Goal: Transaction & Acquisition: Purchase product/service

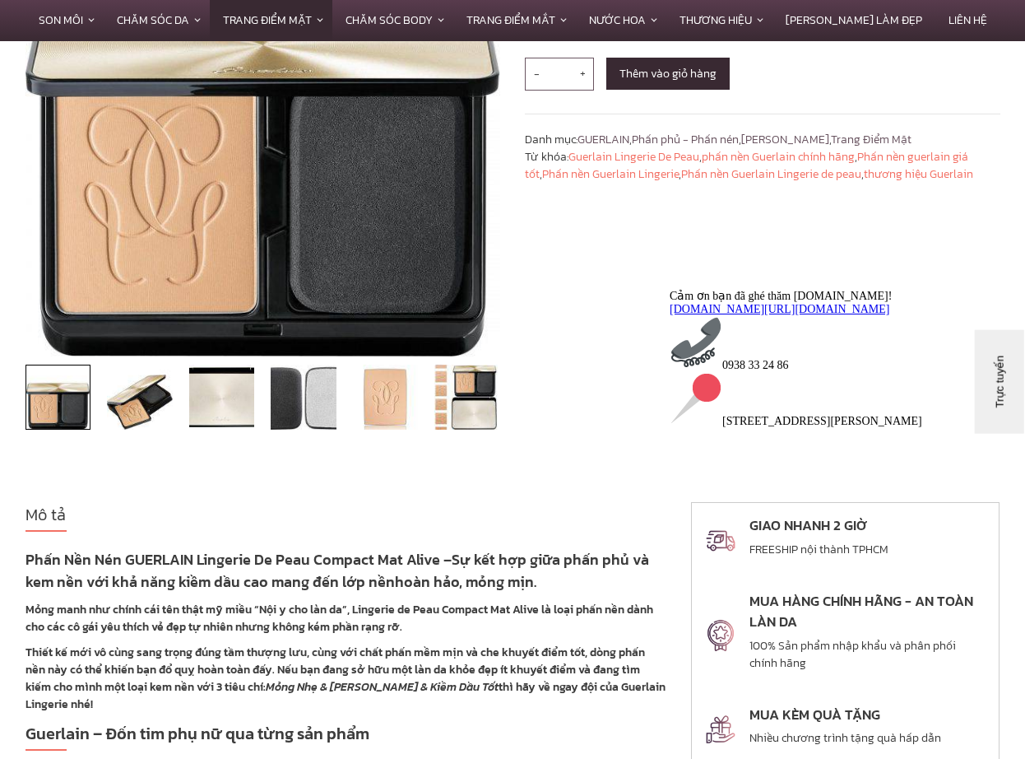
scroll to position [82, 0]
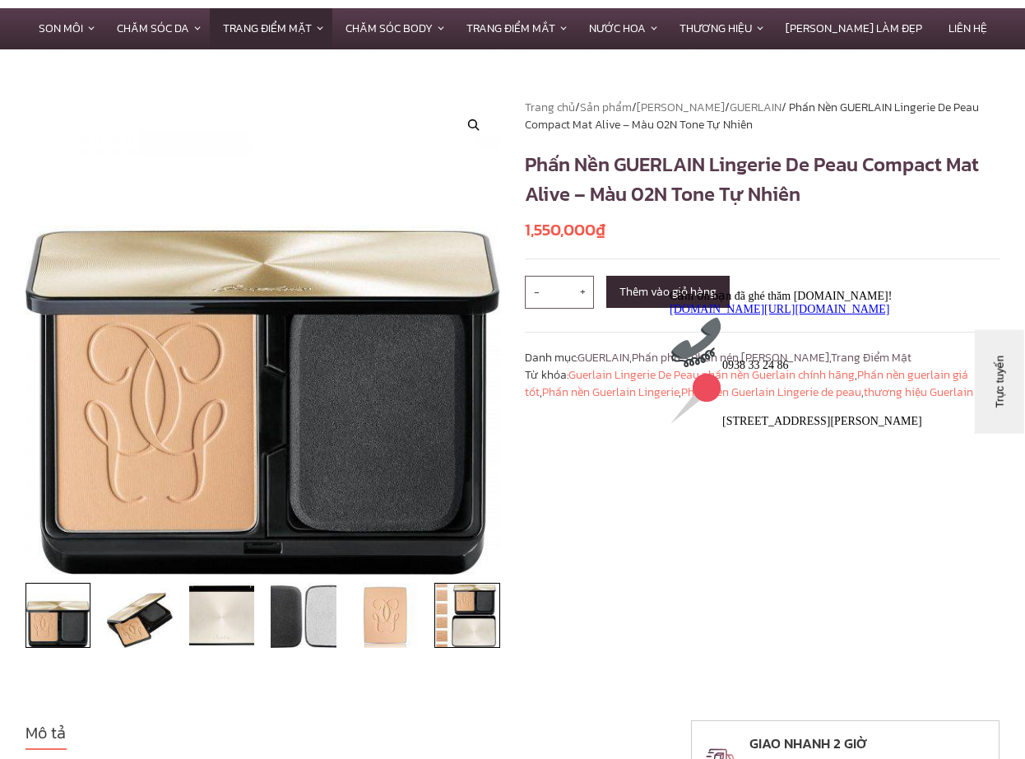
click at [466, 646] on img at bounding box center [468, 616] width 66 height 66
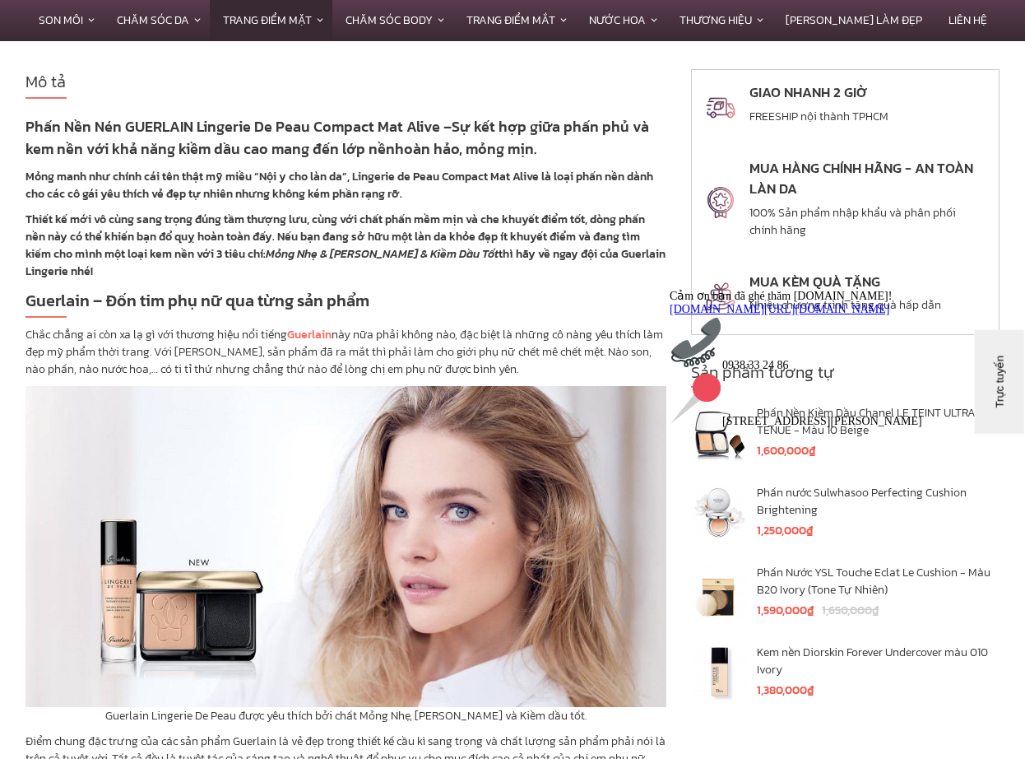
scroll to position [823, 0]
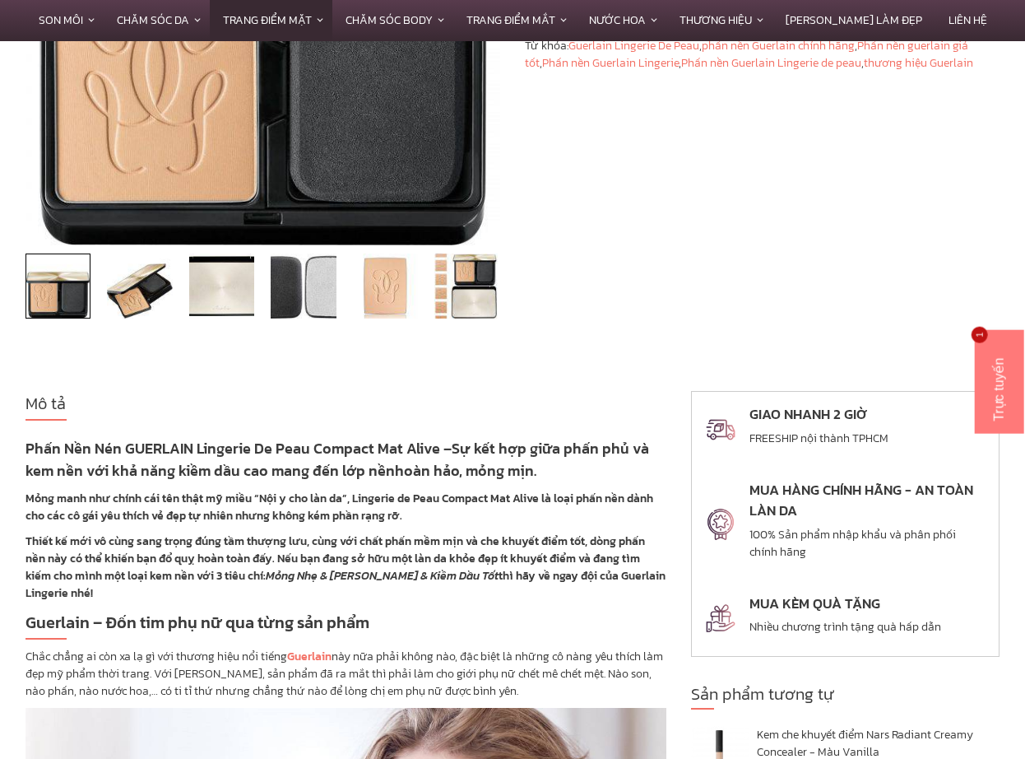
scroll to position [823, 0]
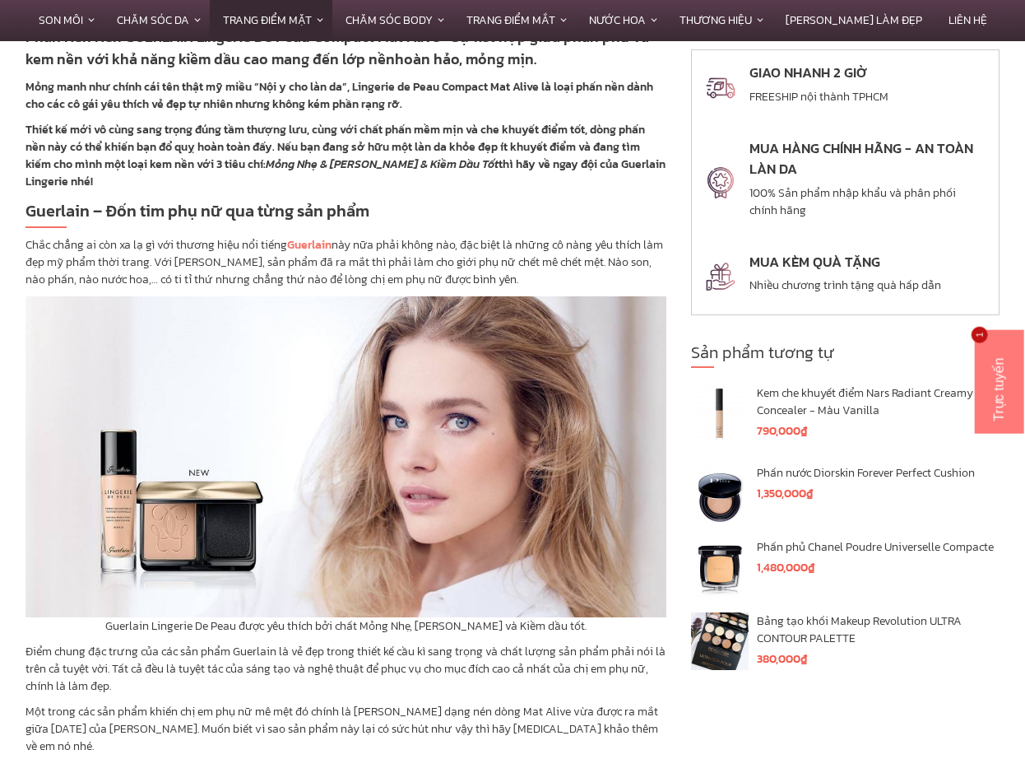
drag, startPoint x: 783, startPoint y: 379, endPoint x: 695, endPoint y: 140, distance: 254.4
click at [783, 379] on div "GIAO NHANH 2 GIỜ FREESHIP nội thành TPHCM MUA HÀNG CHÍNH HÃNG - AN TOÀN LÀN DA …" at bounding box center [845, 362] width 309 height 626
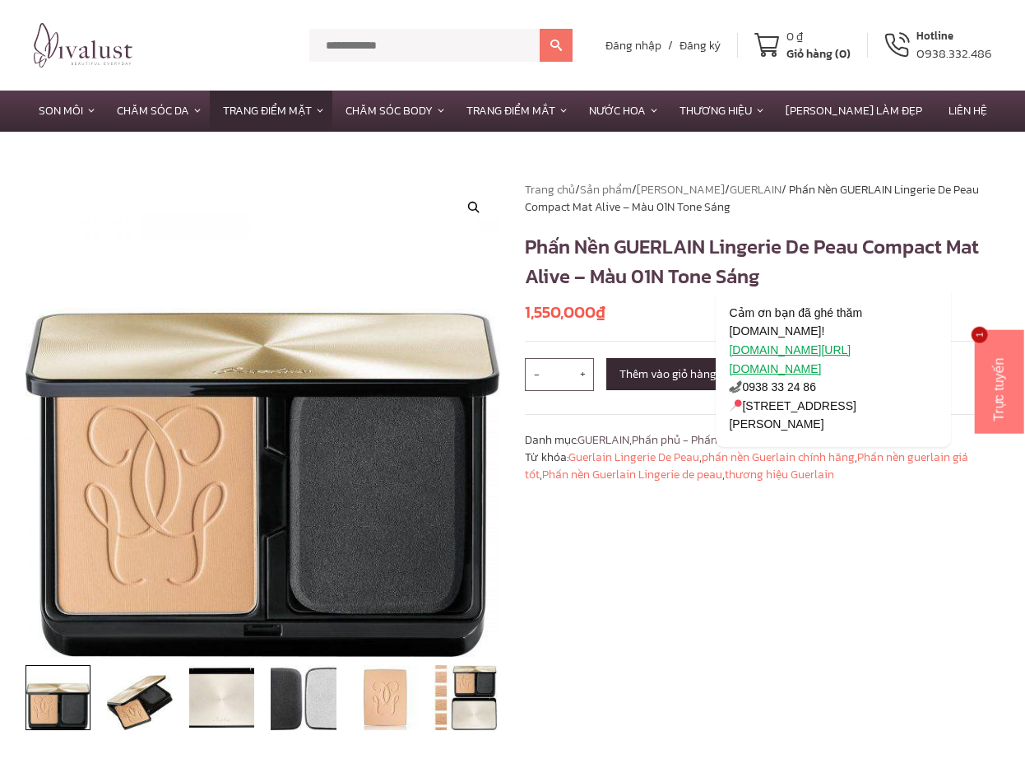
drag, startPoint x: 391, startPoint y: 162, endPoint x: 328, endPoint y: 67, distance: 113.4
click at [391, 162] on img at bounding box center [324, 238] width 174 height 174
